Goal: Task Accomplishment & Management: Manage account settings

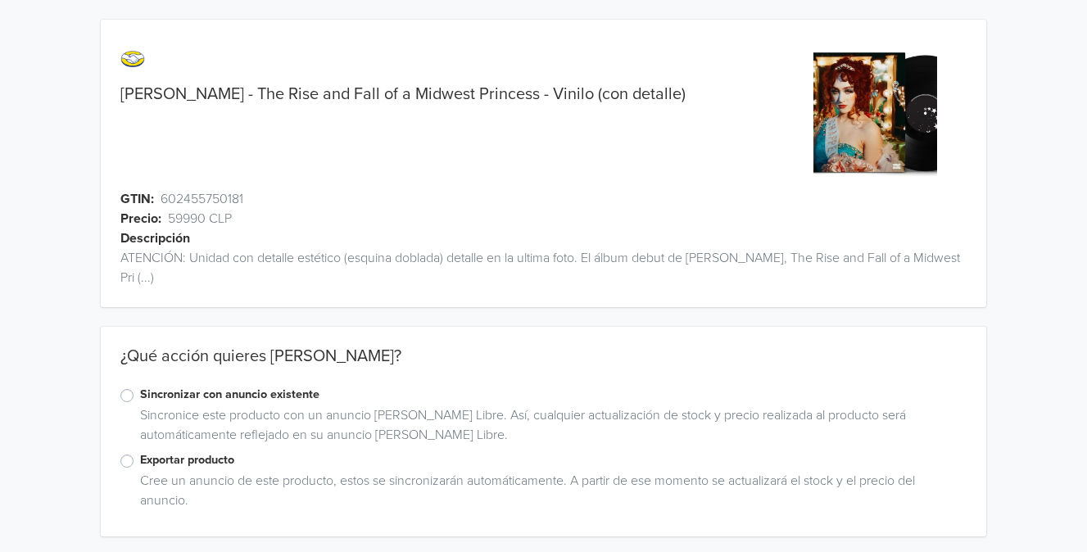
click at [131, 404] on div "Sincronizar con anuncio existente" at bounding box center [543, 396] width 846 height 20
click at [140, 400] on label "Sincronizar con anuncio existente" at bounding box center [553, 395] width 827 height 18
click at [0, 0] on input "Sincronizar con anuncio existente" at bounding box center [0, 0] width 0 height 0
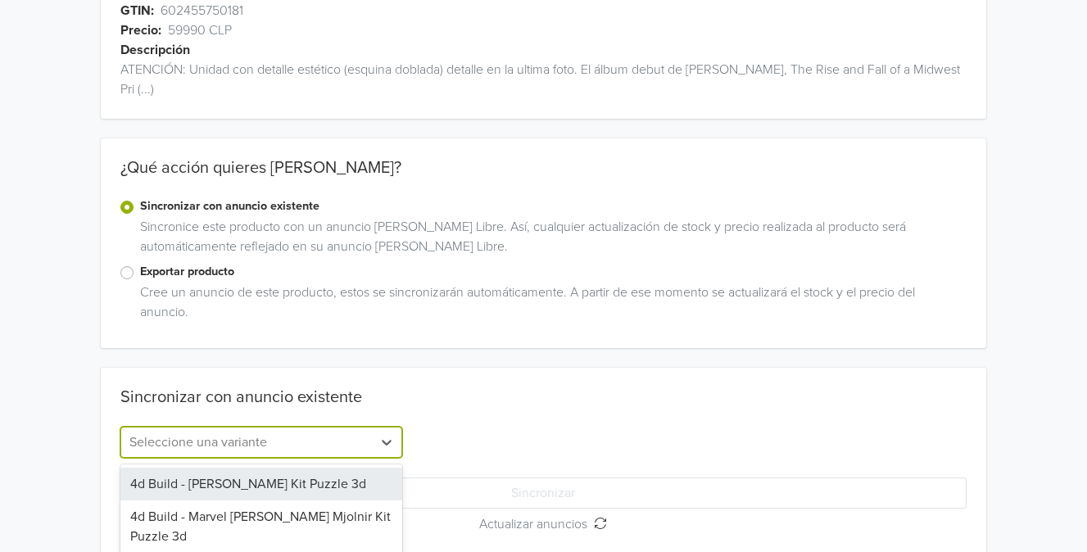
click at [247, 441] on div "4d Build - [PERSON_NAME] Kit Puzzle 3d, 1 of 278. 278 results available. Use Up…" at bounding box center [261, 442] width 282 height 31
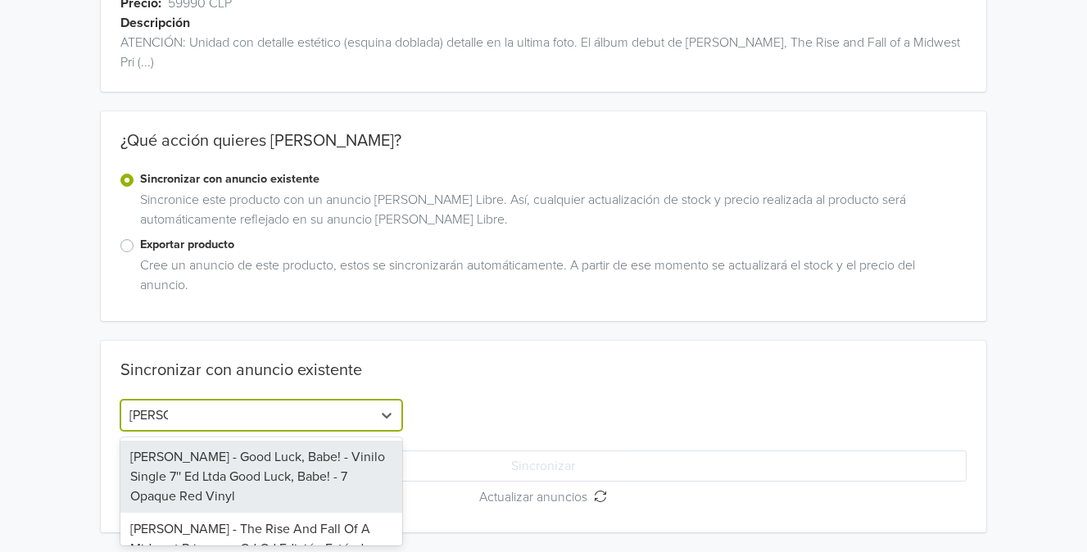
type input "chappe"
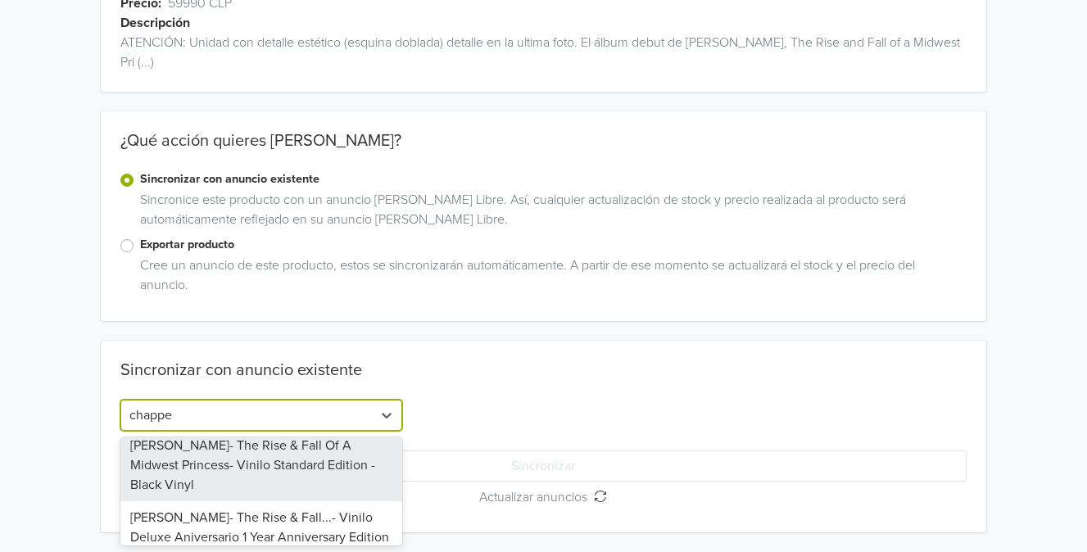
scroll to position [184, 0]
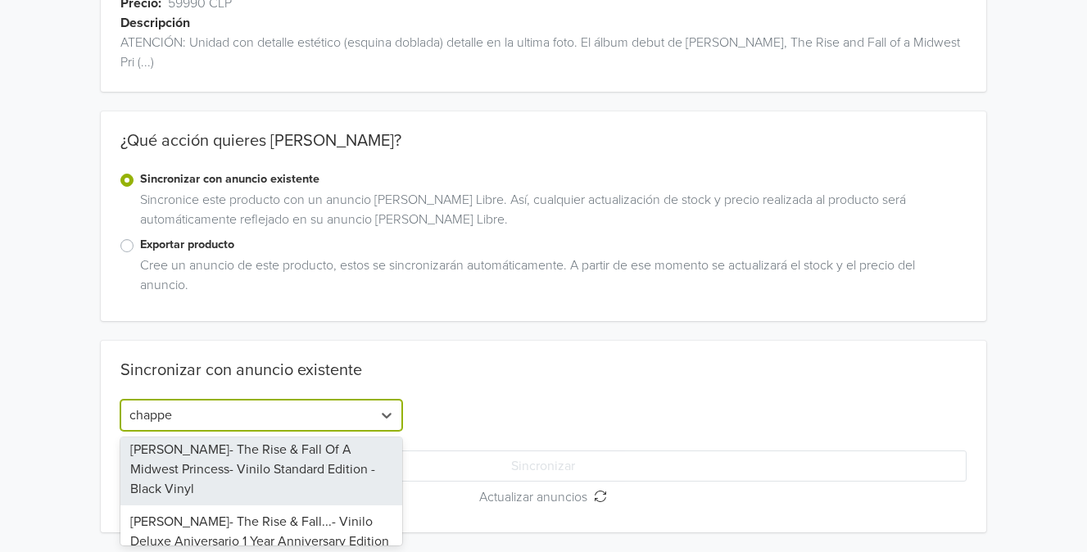
click at [293, 464] on div "[PERSON_NAME]- The Rise & Fall Of A Midwest Princess- Vinilo Standard Edition -…" at bounding box center [261, 469] width 282 height 72
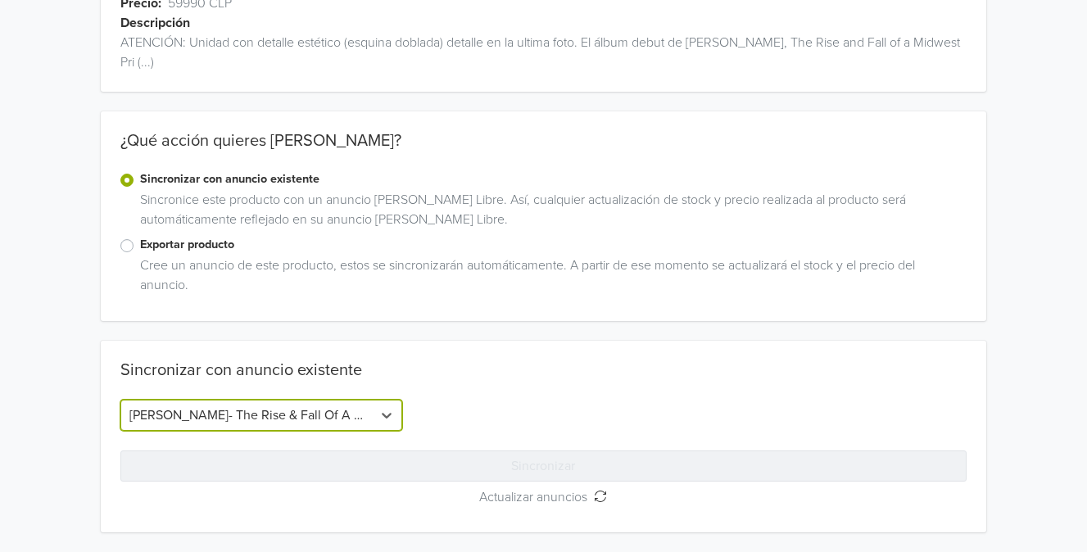
click at [439, 460] on button "Sincronizar" at bounding box center [543, 466] width 846 height 31
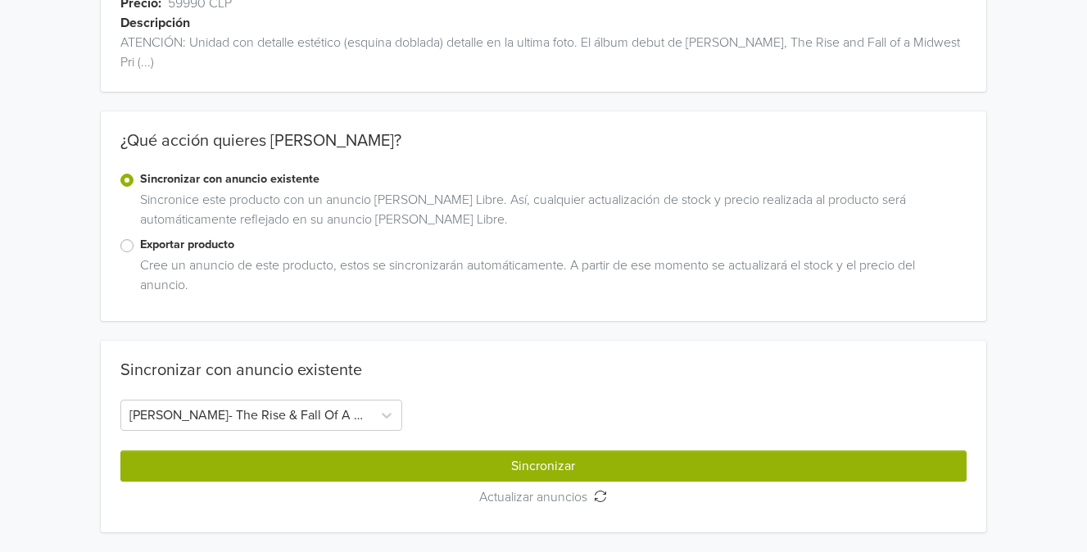
scroll to position [0, 0]
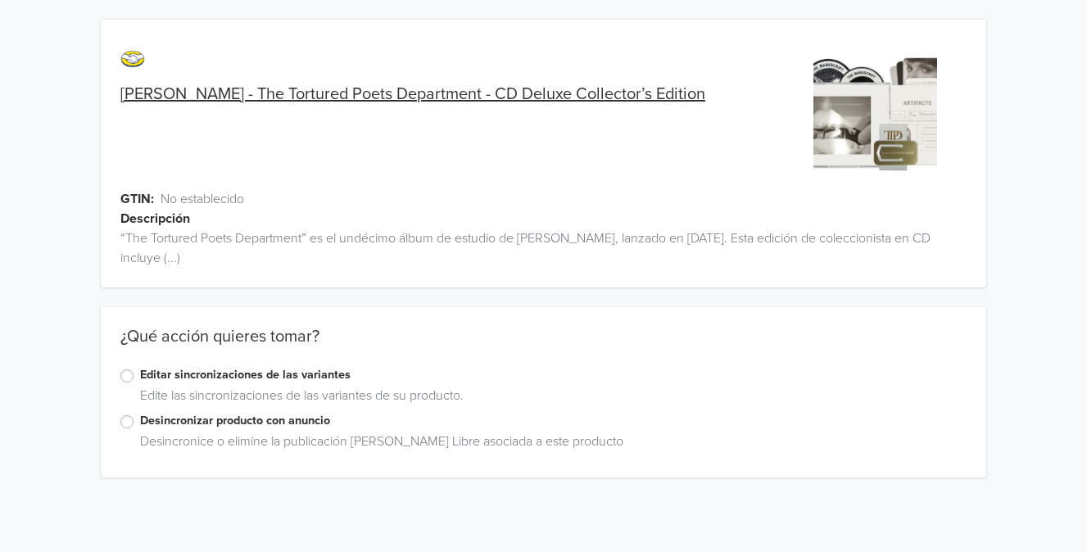
click at [267, 378] on label "Editar sincronizaciones de las variantes" at bounding box center [553, 375] width 827 height 18
click at [0, 0] on input "Editar sincronizaciones de las variantes" at bounding box center [0, 0] width 0 height 0
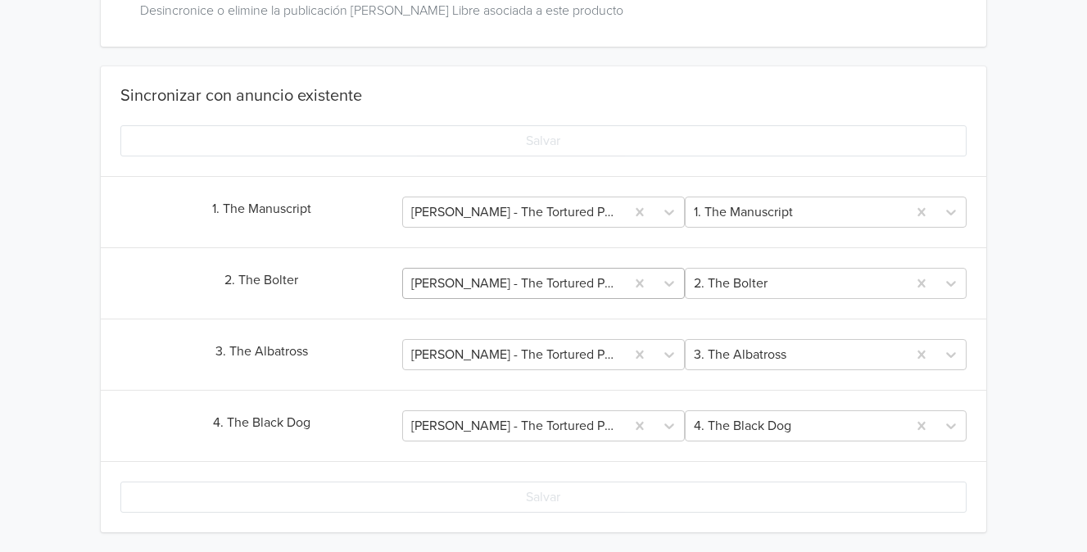
scroll to position [431, 0]
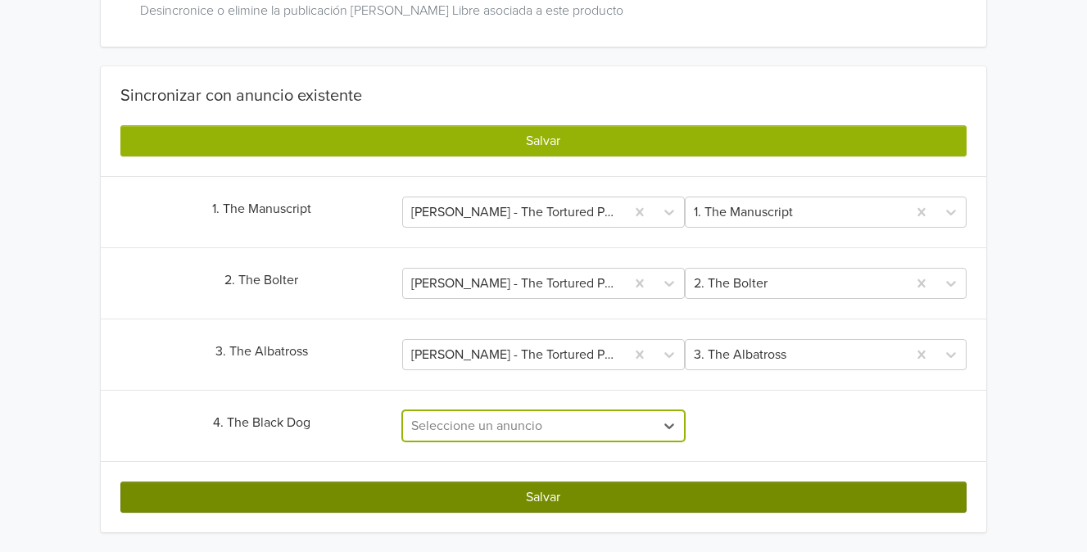
click at [580, 494] on button "Salvar" at bounding box center [543, 497] width 846 height 31
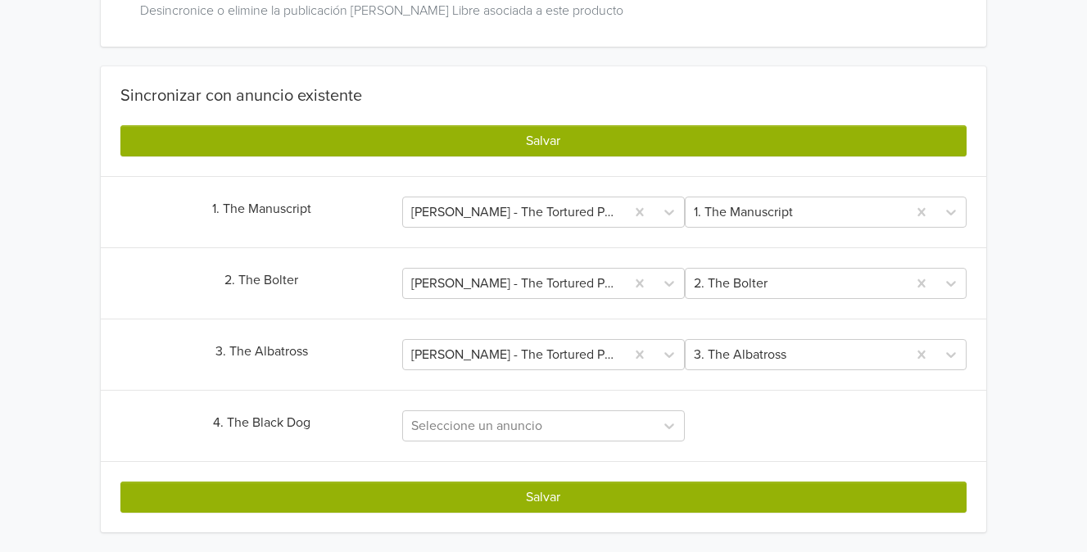
scroll to position [0, 0]
